Goal: Find specific page/section: Find specific page/section

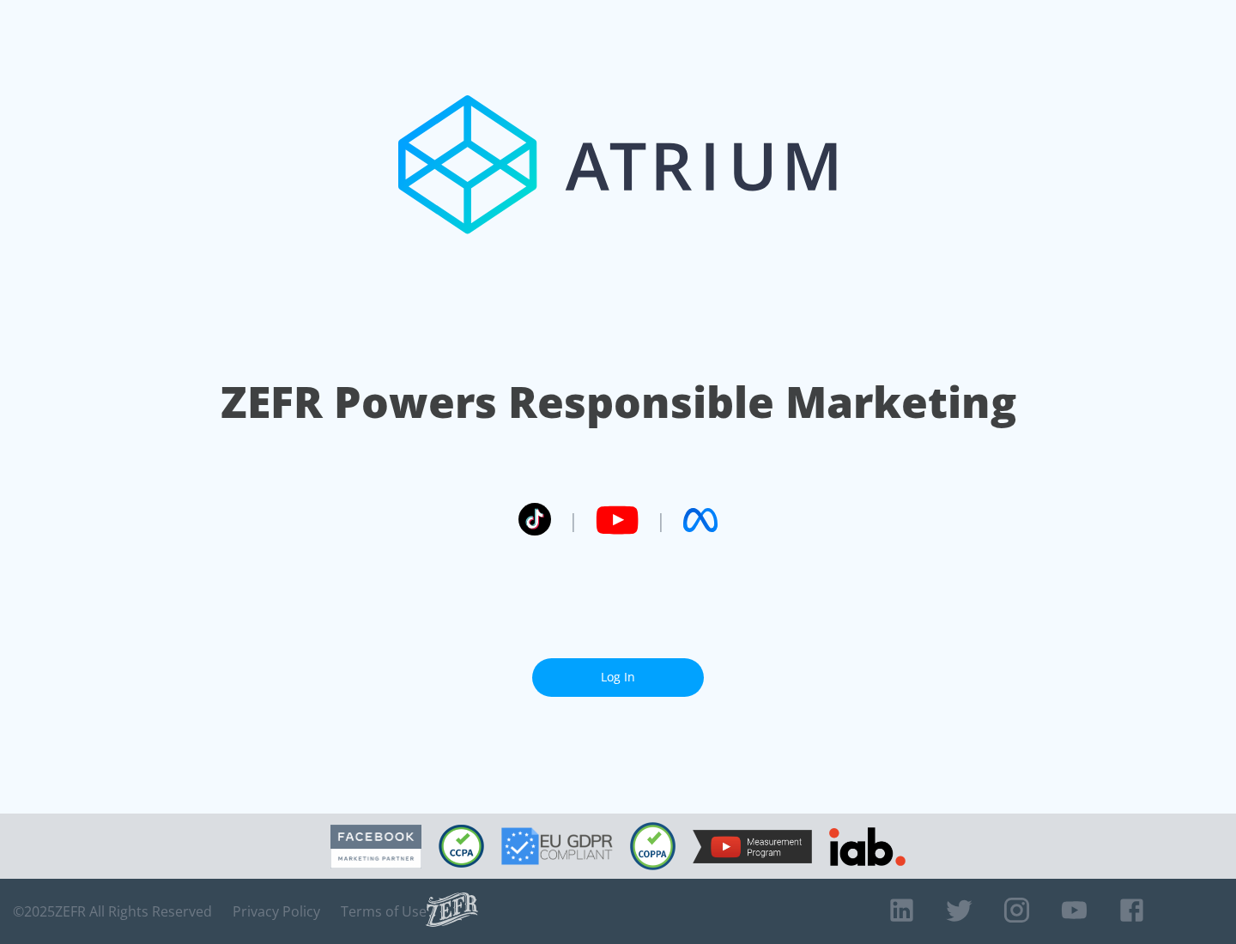
click at [618, 670] on link "Log In" at bounding box center [618, 677] width 172 height 39
